Goal: Find specific page/section: Find specific page/section

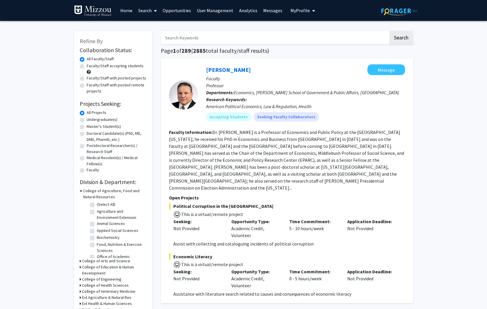
click at [245, 11] on link "Analytics" at bounding box center [248, 10] width 24 height 20
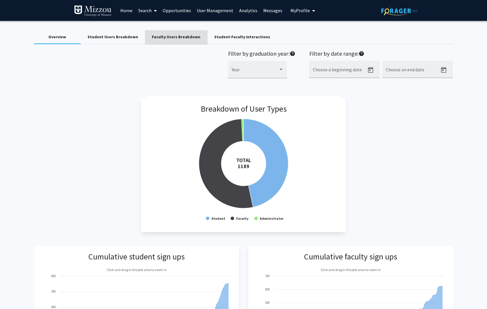
click at [175, 37] on div "Faculty Users Breakdown" at bounding box center [176, 37] width 48 height 6
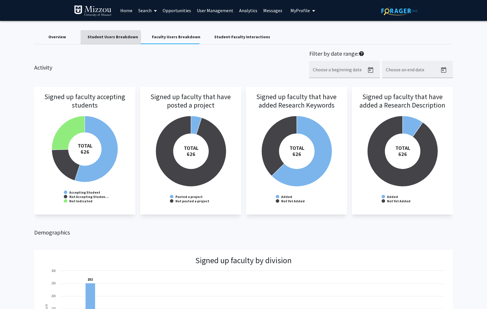
click at [99, 37] on div "Student Users Breakdown" at bounding box center [112, 37] width 50 height 6
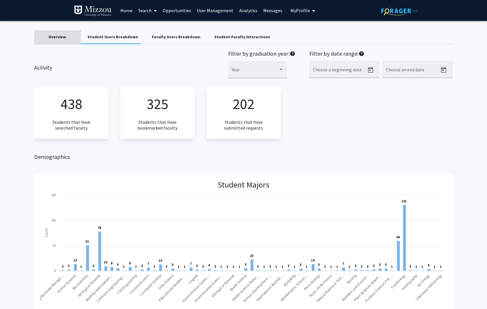
click at [60, 36] on div "Overview" at bounding box center [57, 37] width 18 height 6
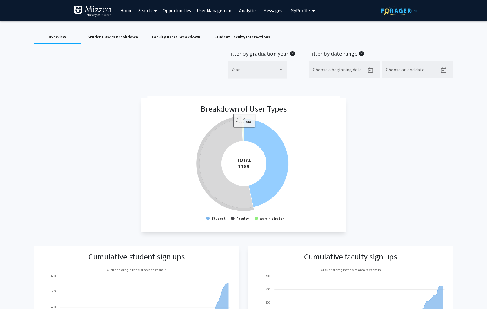
scroll to position [0, 4]
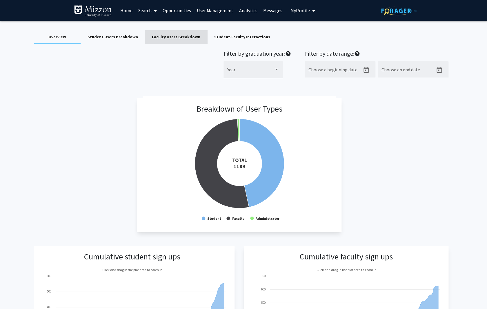
click at [176, 38] on div "Faculty Users Breakdown" at bounding box center [176, 37] width 48 height 6
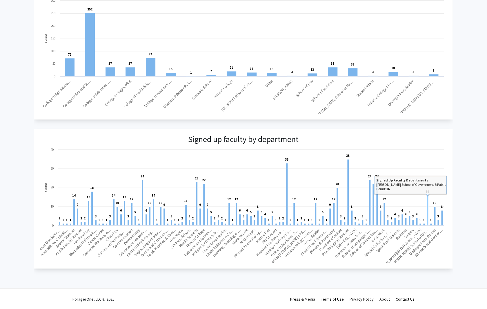
scroll to position [0, 1]
